Goal: Task Accomplishment & Management: Use online tool/utility

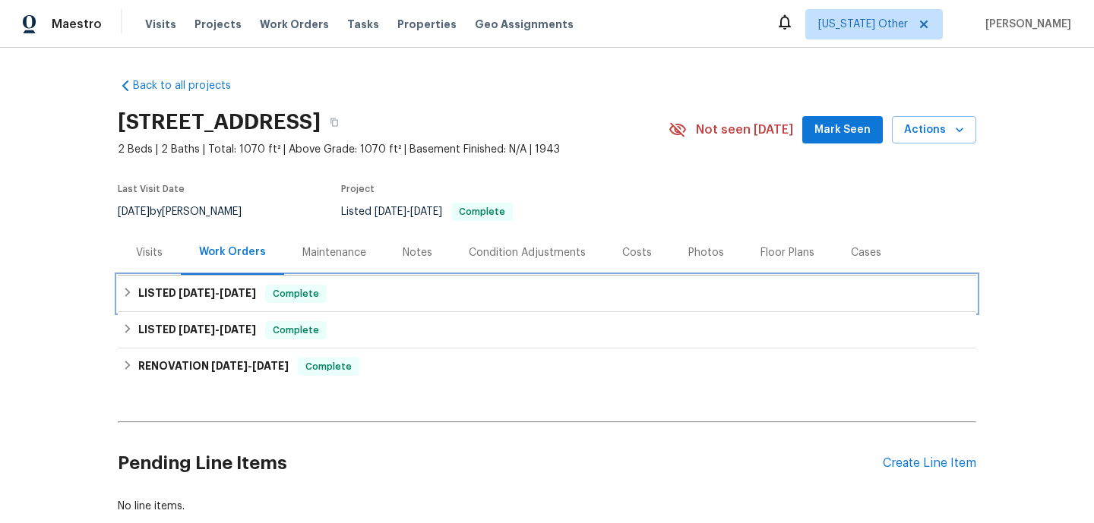
click at [446, 304] on div "LISTED [DATE] - [DATE] Complete" at bounding box center [547, 294] width 858 height 36
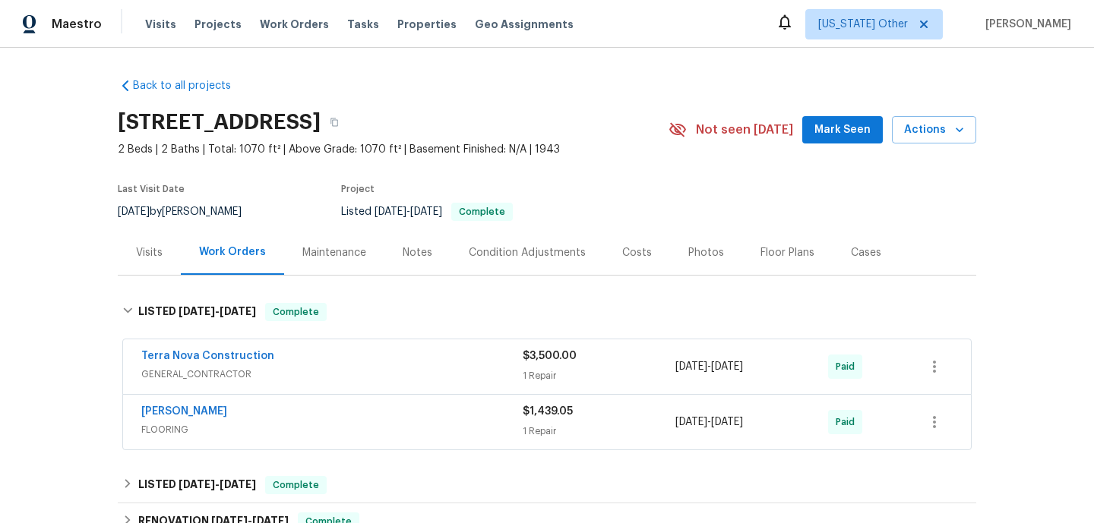
click at [445, 365] on div "Terra Nova Construction" at bounding box center [331, 358] width 381 height 18
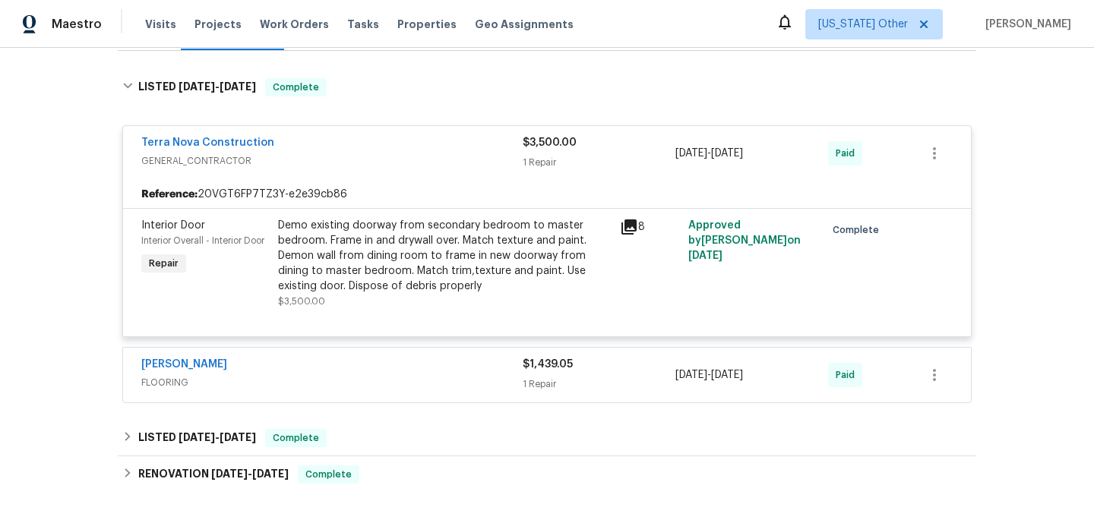
scroll to position [254, 0]
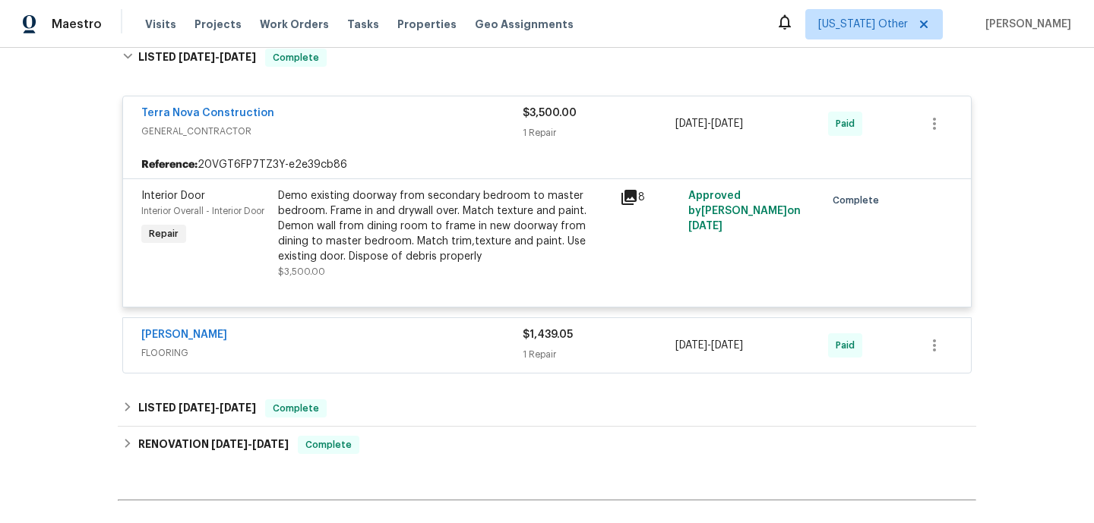
click at [444, 365] on div "[PERSON_NAME] FLOORING $1,439.05 1 Repair [DATE] - [DATE] Paid" at bounding box center [547, 345] width 848 height 55
click at [444, 353] on span "FLOORING" at bounding box center [331, 353] width 381 height 15
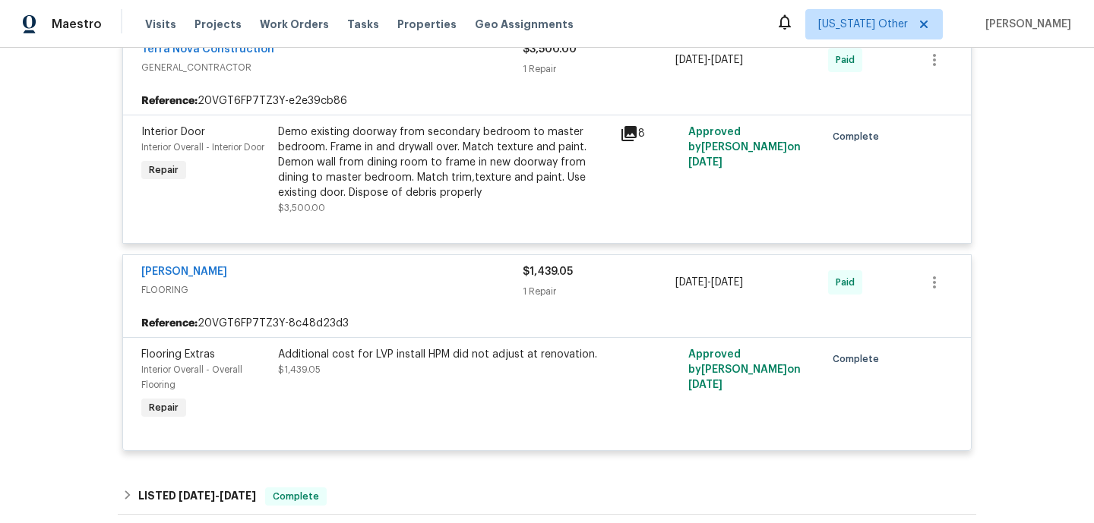
scroll to position [580, 0]
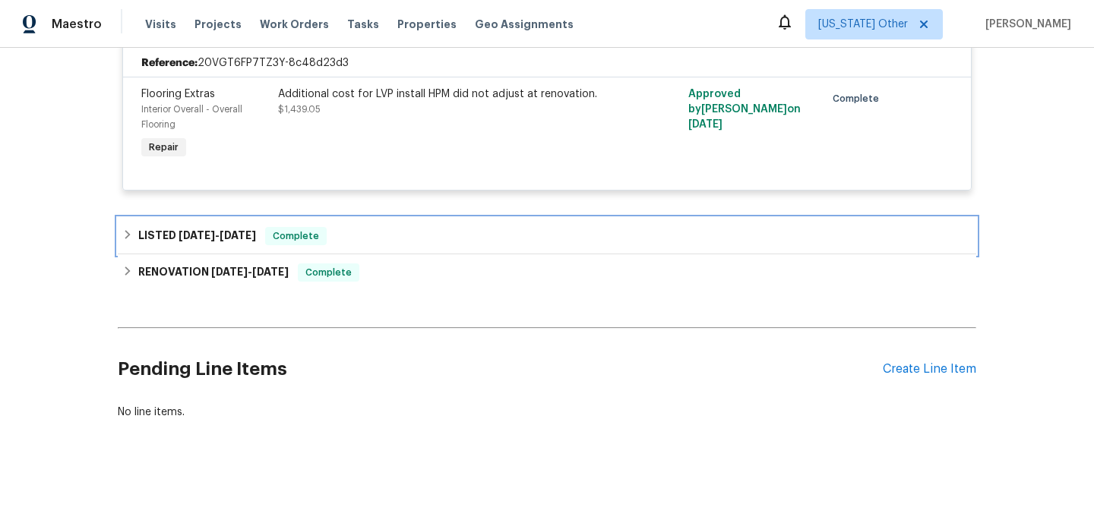
click at [420, 239] on div "LISTED [DATE] - [DATE] Complete" at bounding box center [546, 236] width 849 height 18
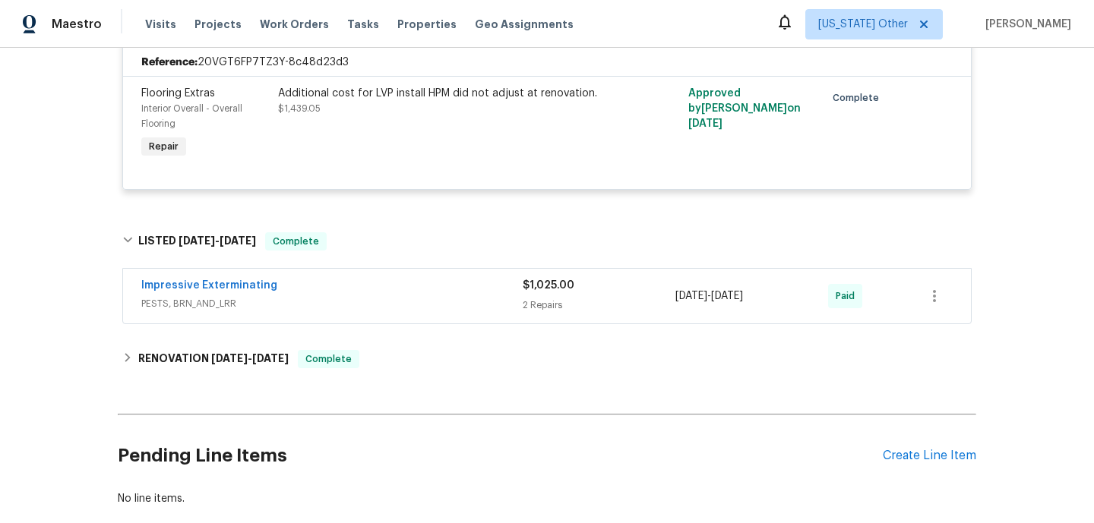
click at [421, 302] on span "PESTS, BRN_AND_LRR" at bounding box center [331, 303] width 381 height 15
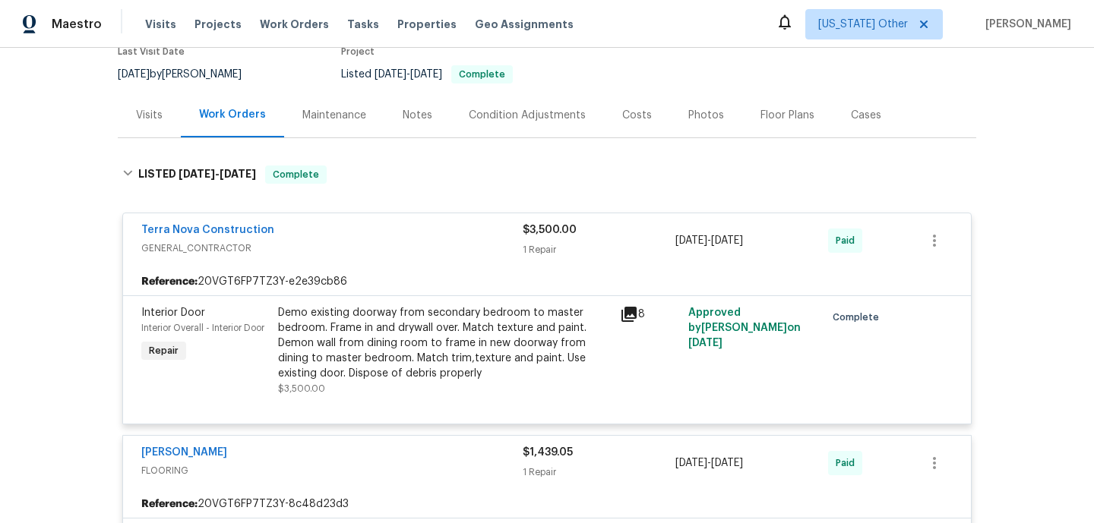
scroll to position [131, 0]
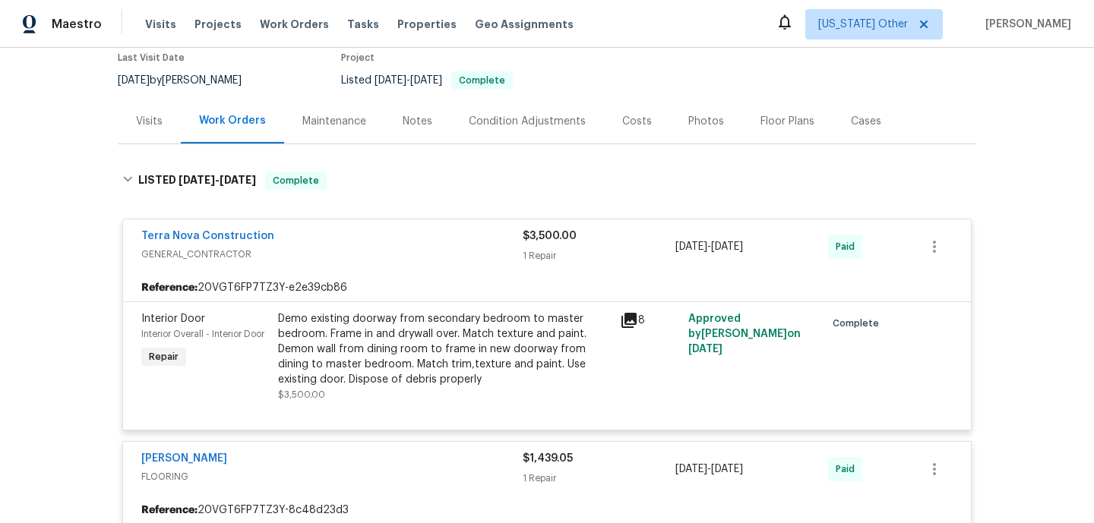
click at [165, 118] on div "Visits" at bounding box center [149, 121] width 63 height 45
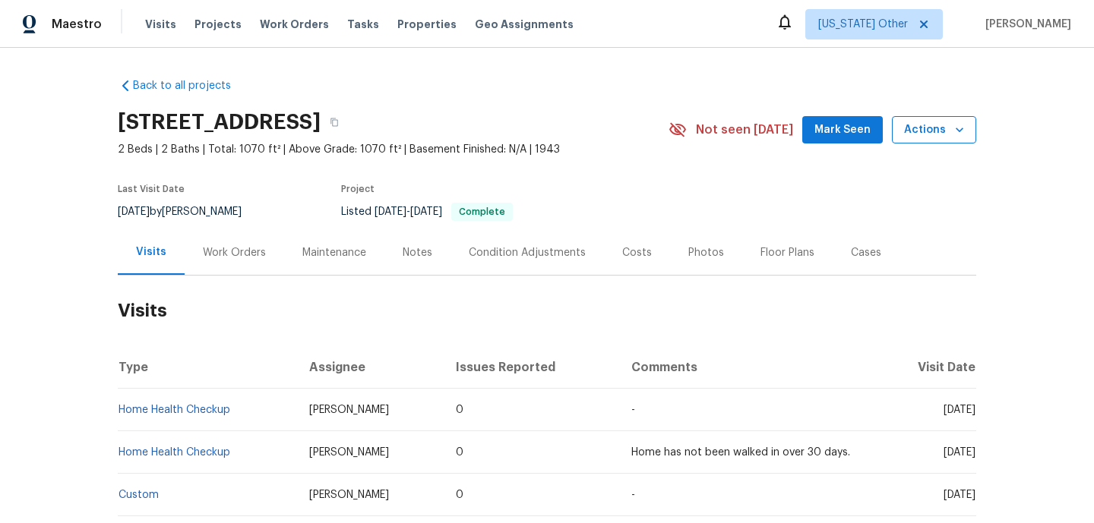
click at [926, 136] on span "Actions" at bounding box center [934, 130] width 60 height 19
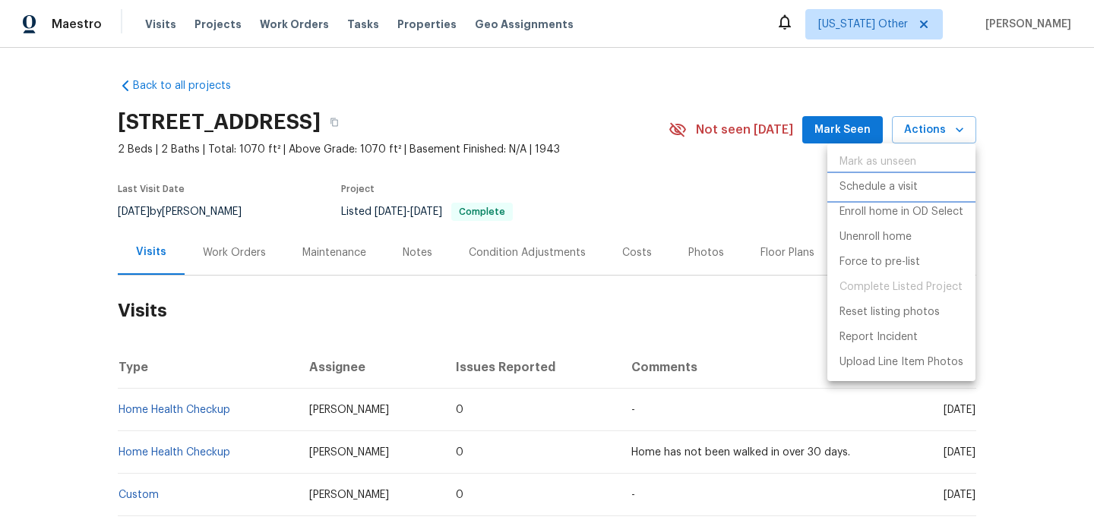
click at [869, 195] on li "Schedule a visit" at bounding box center [901, 187] width 148 height 25
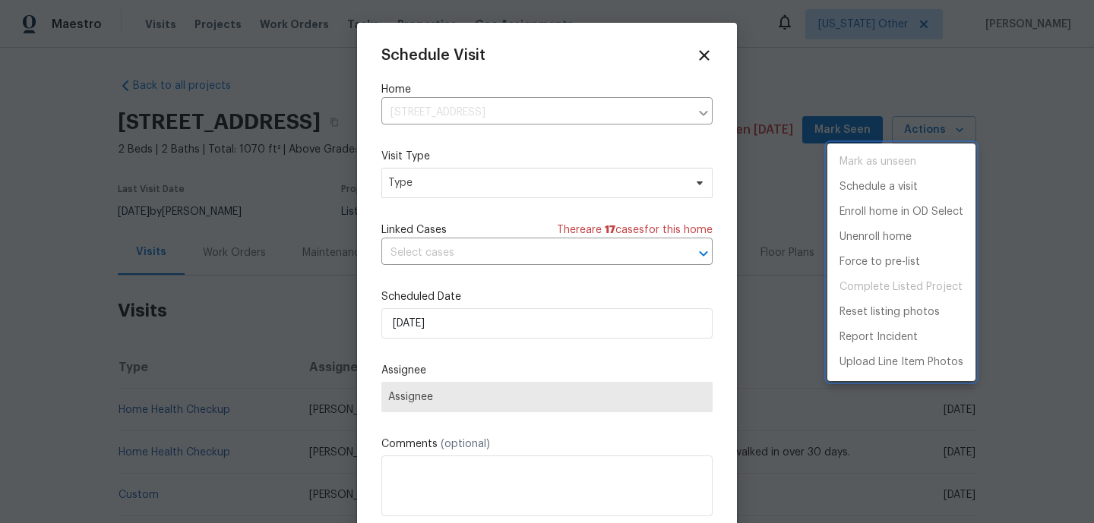
click at [446, 188] on div at bounding box center [547, 261] width 1094 height 523
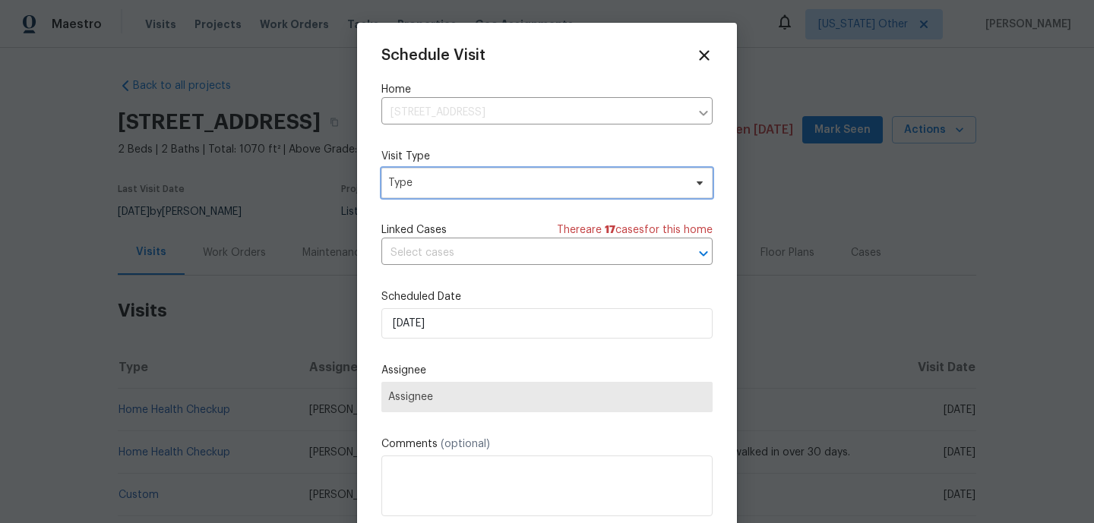
click at [441, 186] on span "Type" at bounding box center [535, 182] width 295 height 15
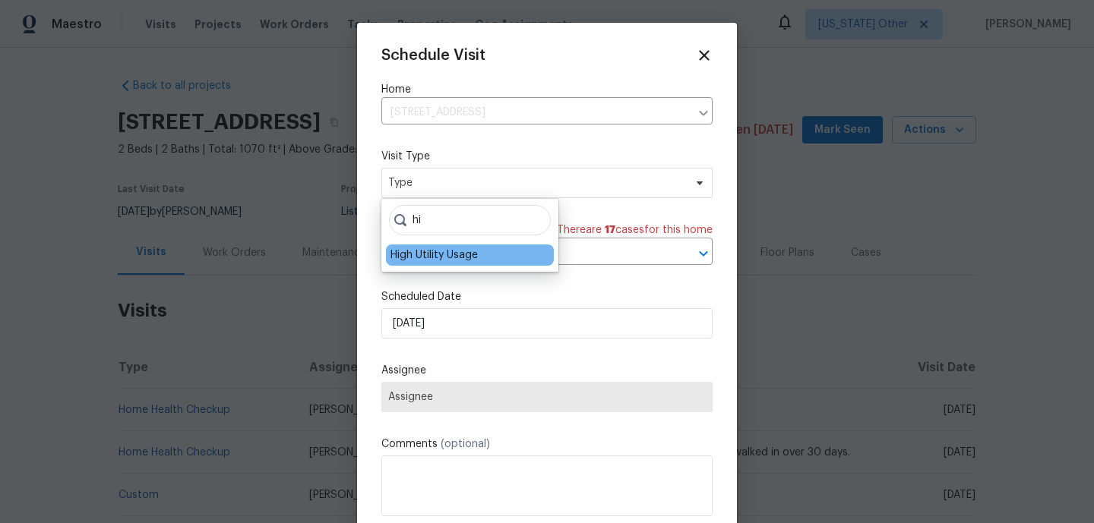
type input "hi"
click at [428, 252] on div "High Utility Usage" at bounding box center [433, 255] width 87 height 15
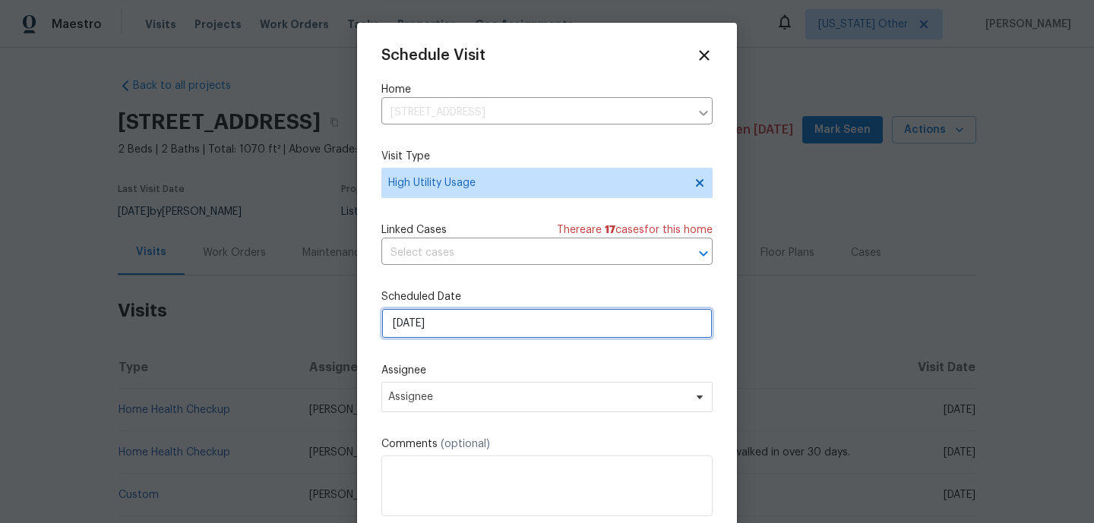
click at [474, 324] on input "[DATE]" at bounding box center [546, 323] width 331 height 30
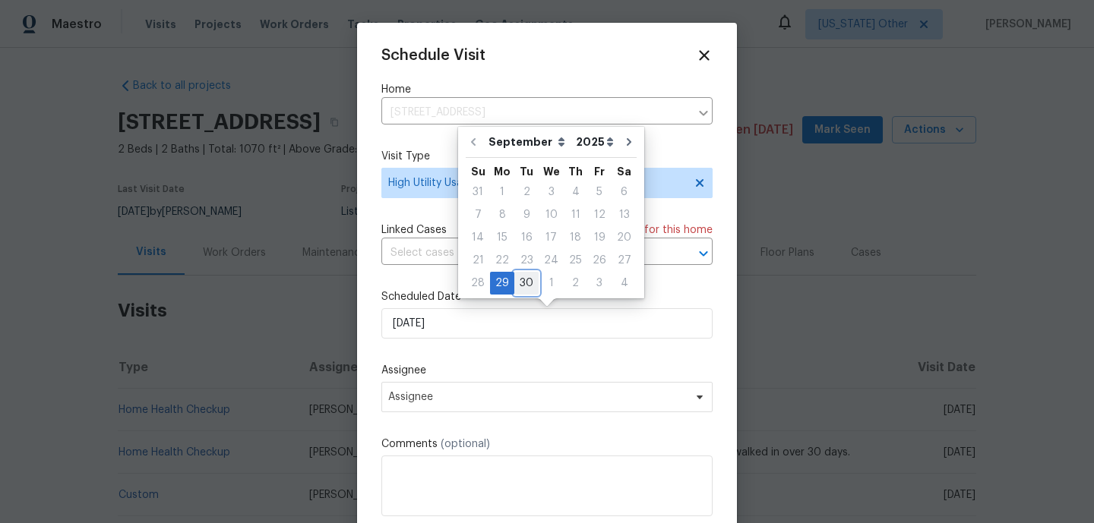
click at [514, 280] on div "30" at bounding box center [526, 283] width 24 height 21
type input "[DATE]"
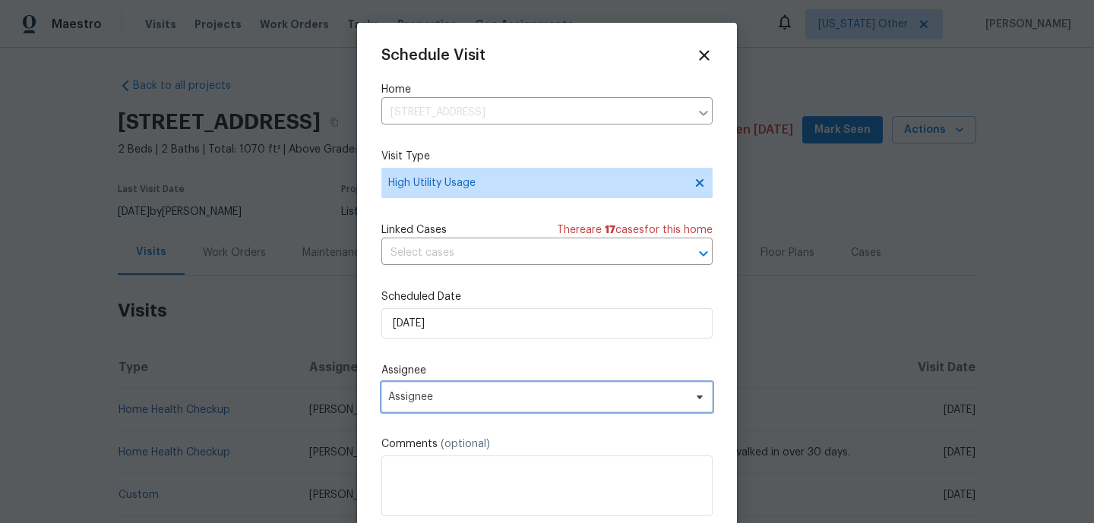
click at [481, 398] on span "Assignee" at bounding box center [537, 397] width 298 height 12
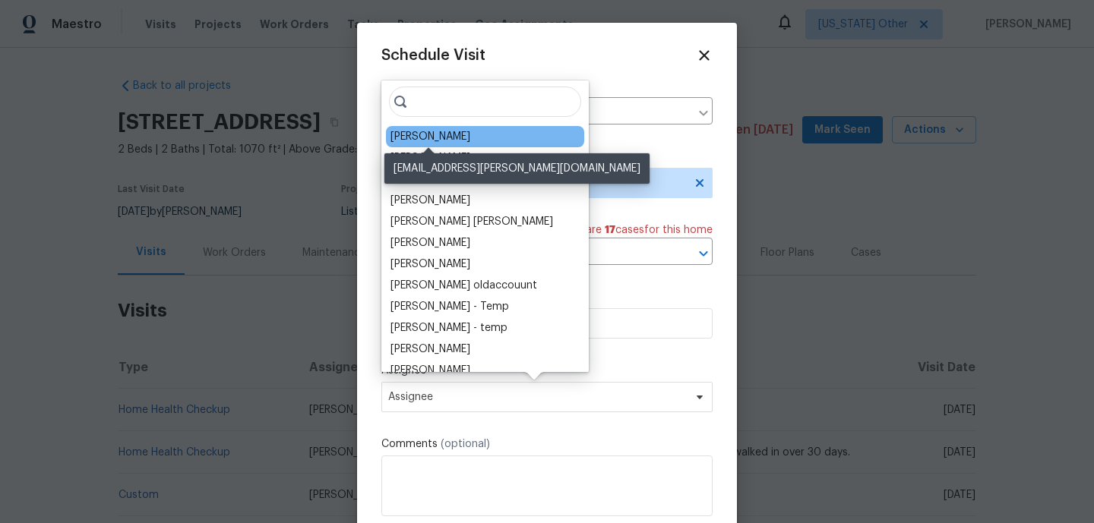
click at [416, 135] on div "[PERSON_NAME]" at bounding box center [430, 136] width 80 height 15
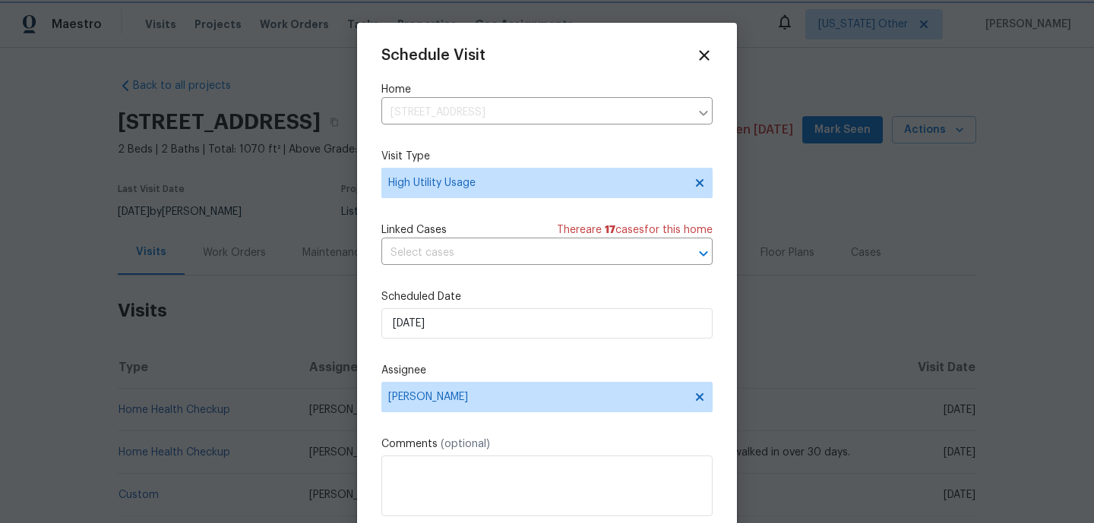
scroll to position [27, 0]
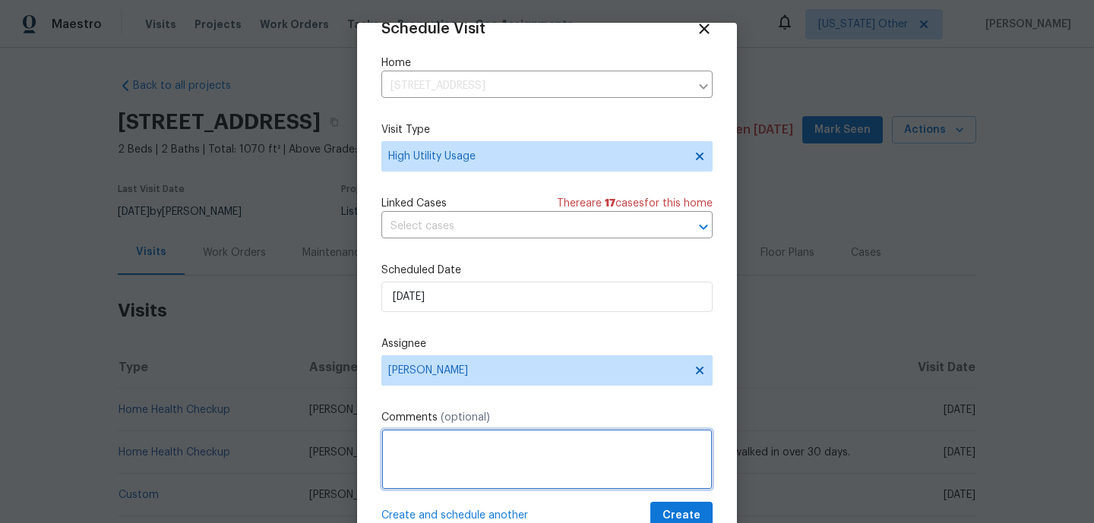
click at [432, 472] on textarea at bounding box center [546, 459] width 331 height 61
paste textarea "Hi team, we received a high usage of Water alerts from a utility company for th…"
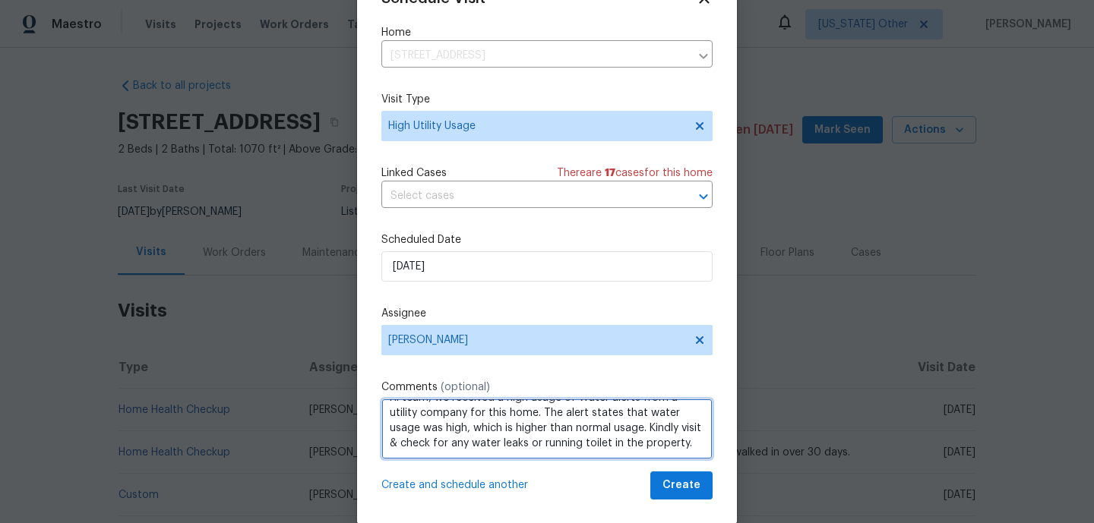
scroll to position [54, 0]
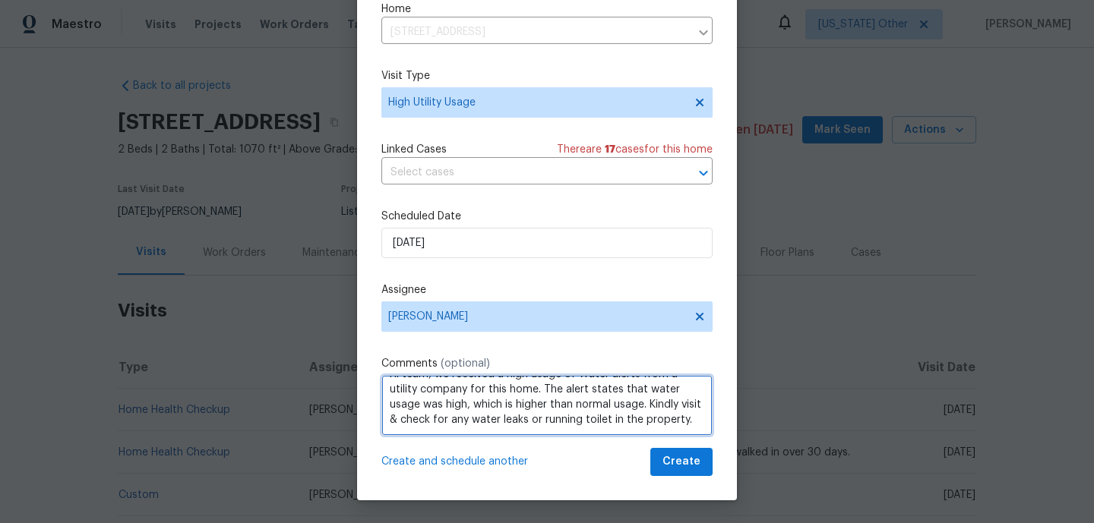
type textarea "Hi team, we received a high usage of Water alerts from a utility company for th…"
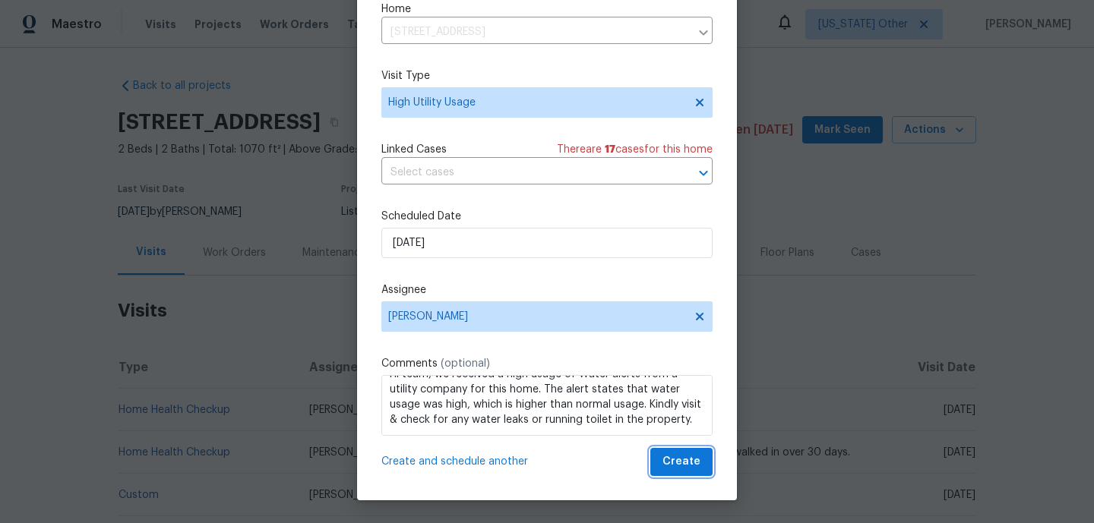
click at [677, 460] on span "Create" at bounding box center [681, 462] width 38 height 19
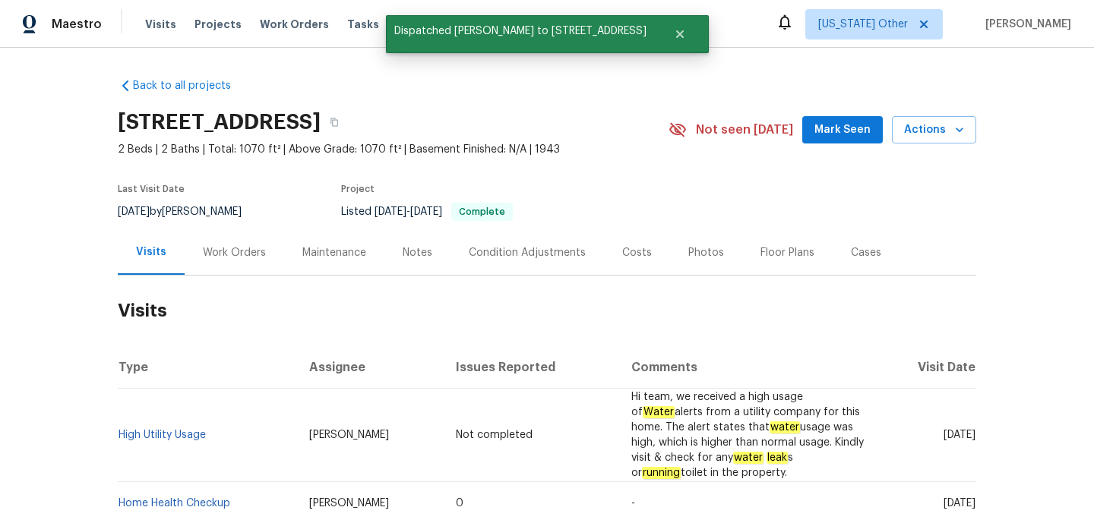
scroll to position [0, 0]
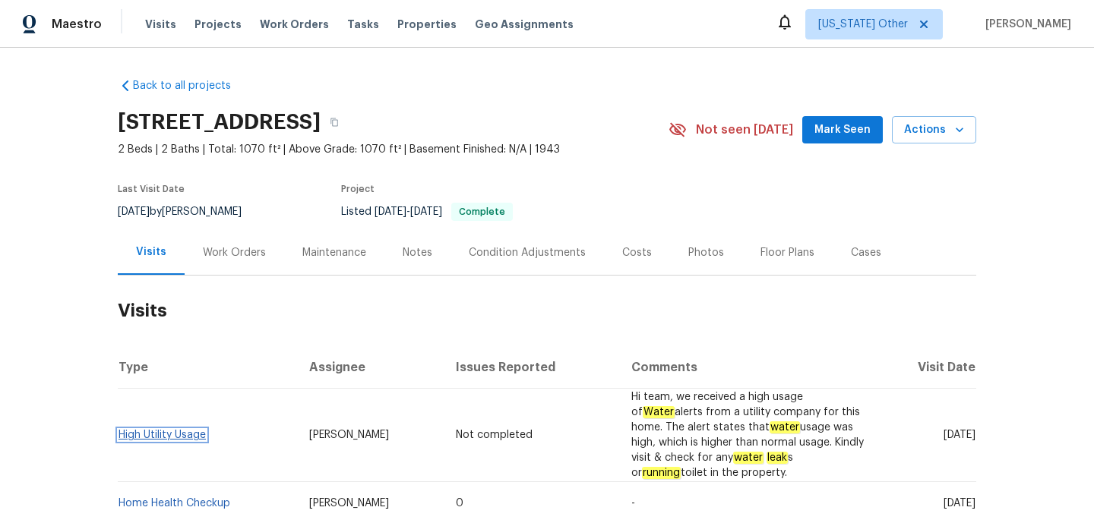
click at [172, 433] on link "High Utility Usage" at bounding box center [161, 435] width 87 height 11
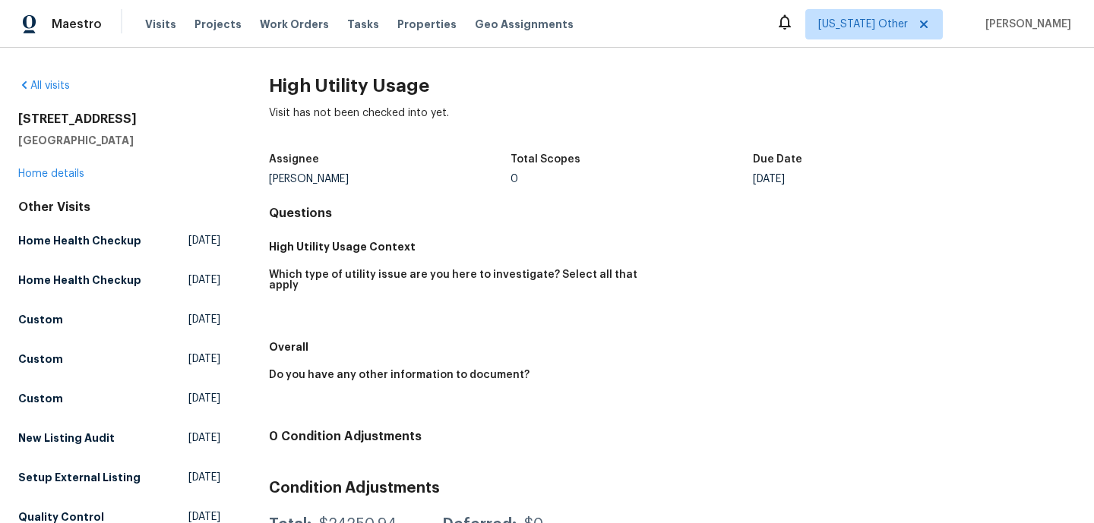
click at [61, 183] on div "All visits [STREET_ADDRESS] Home details Other Visits Home Health Checkup [DATE…" at bounding box center [119, 442] width 202 height 729
click at [58, 174] on link "Home details" at bounding box center [51, 174] width 66 height 11
